Goal: Information Seeking & Learning: Compare options

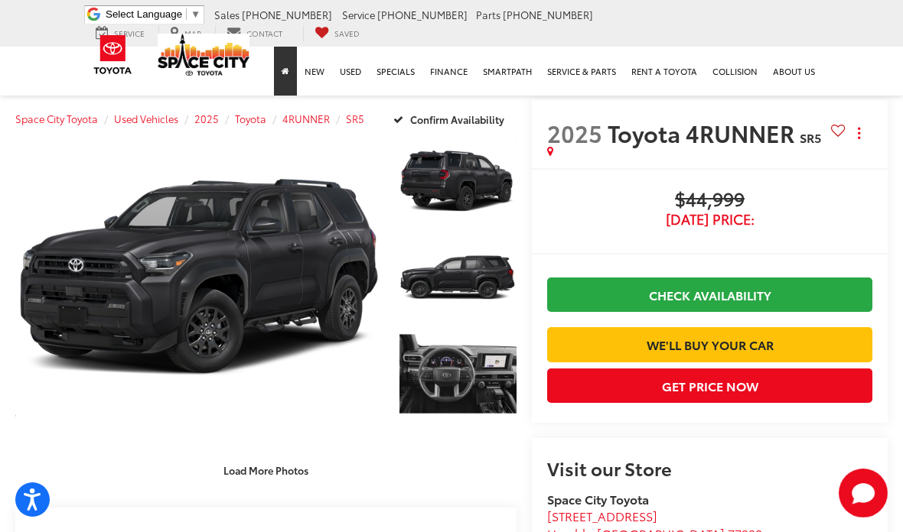
click at [288, 79] on link "Home" at bounding box center [285, 71] width 23 height 49
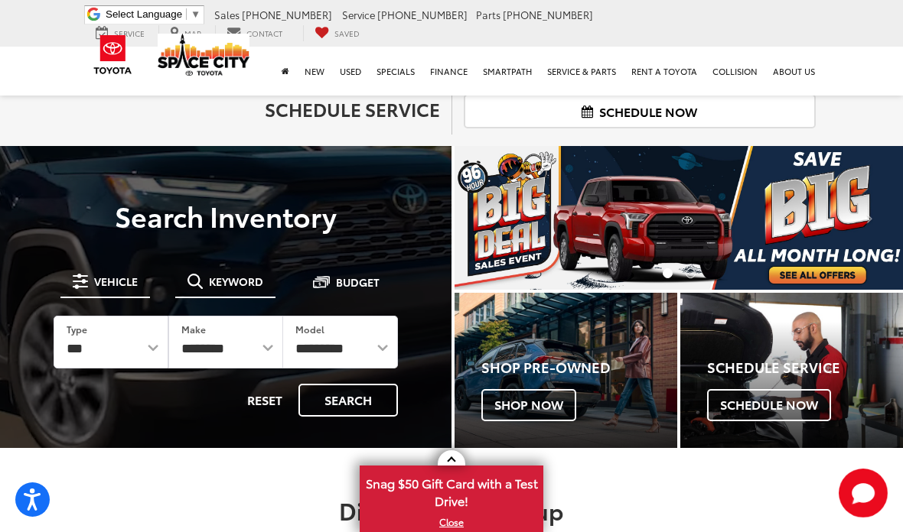
click at [235, 276] on span "Keyword" at bounding box center [236, 281] width 54 height 11
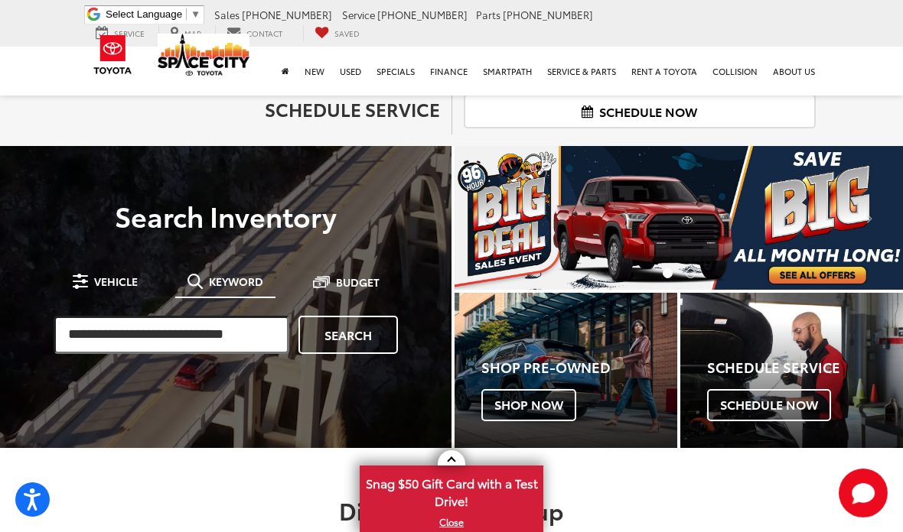
click at [234, 333] on input "search" at bounding box center [172, 335] width 236 height 38
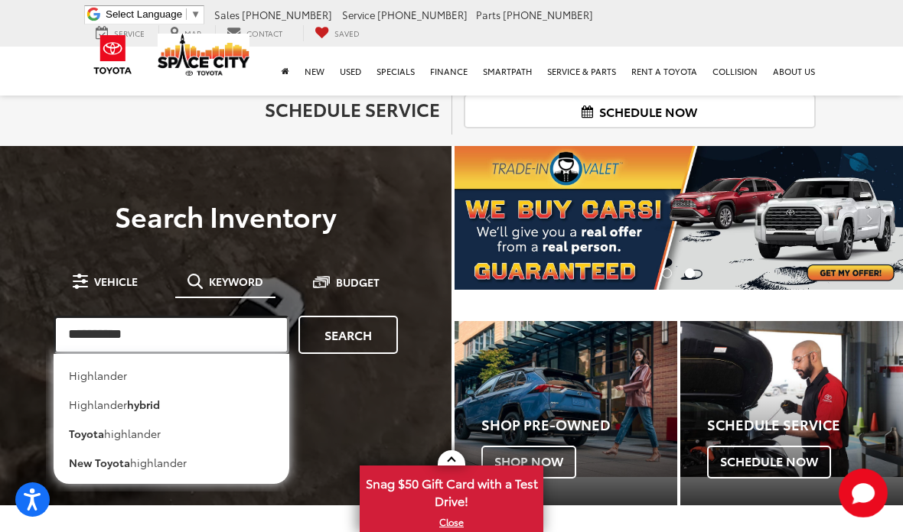
type input "**********"
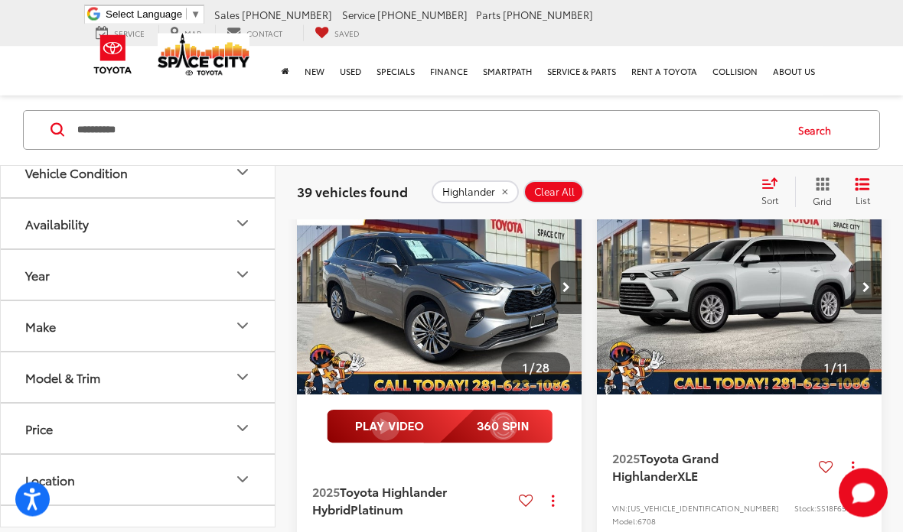
scroll to position [229, 0]
click at [761, 180] on icon "Select sort value" at bounding box center [769, 183] width 17 height 11
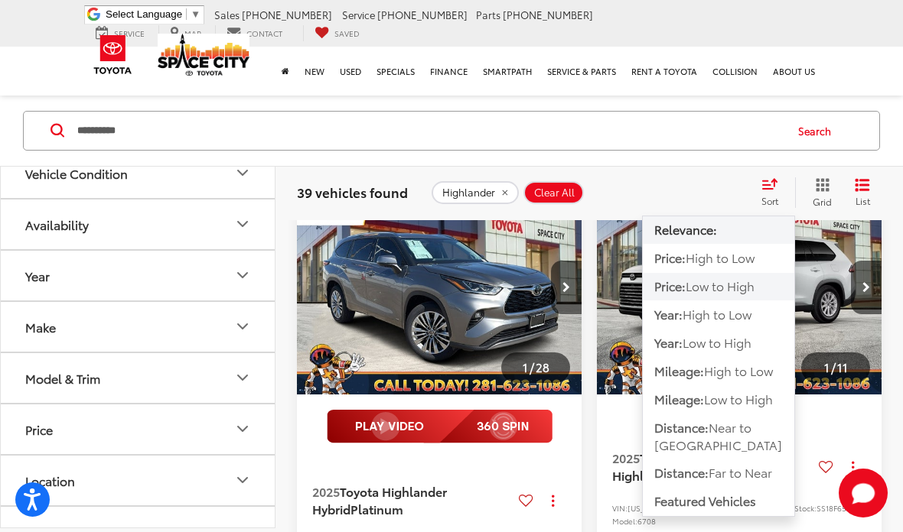
click at [752, 289] on span "Low to High" at bounding box center [719, 286] width 69 height 18
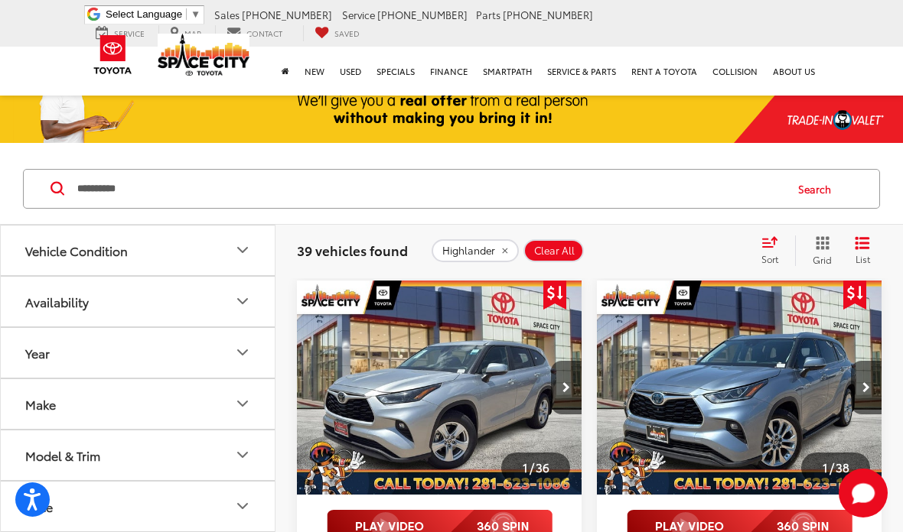
scroll to position [127, 0]
